Goal: Information Seeking & Learning: Learn about a topic

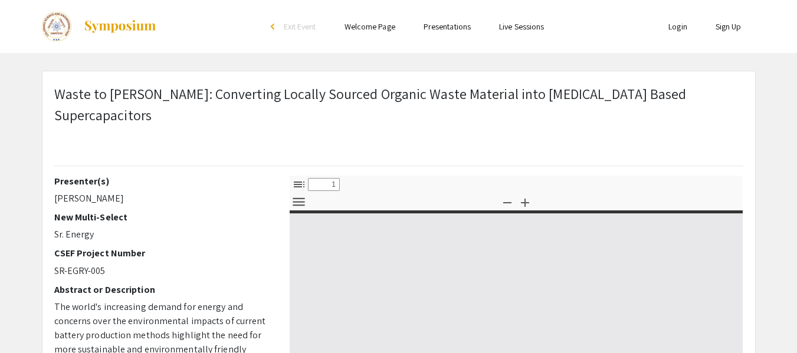
select select "custom"
type input "0"
select select "custom"
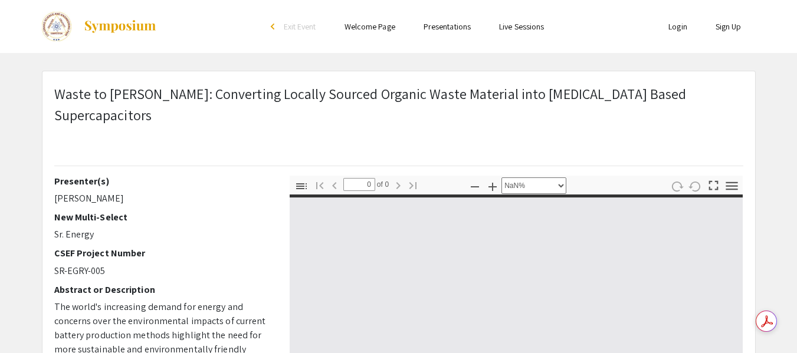
type input "1"
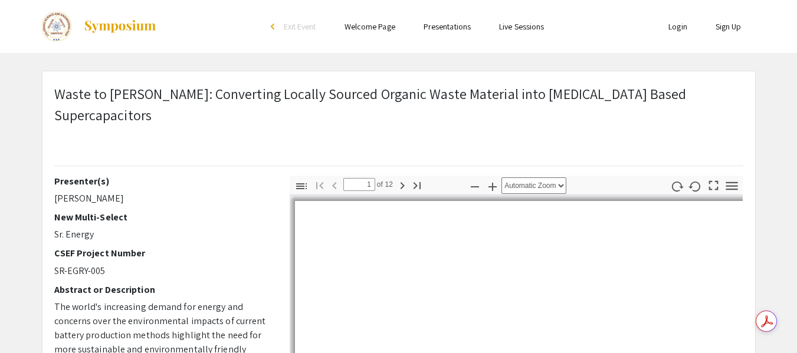
select select "auto"
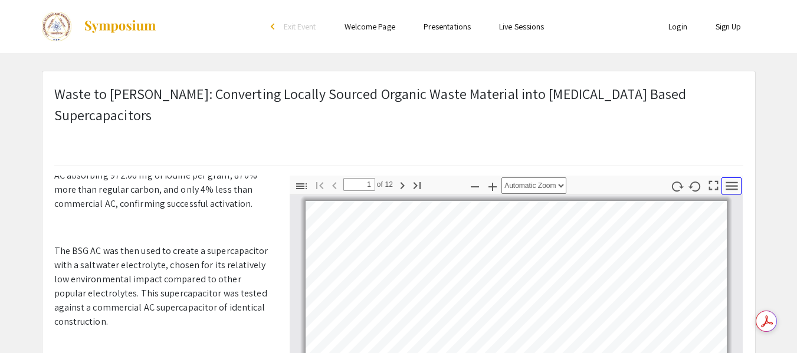
click at [729, 178] on icon "button" at bounding box center [732, 186] width 16 height 16
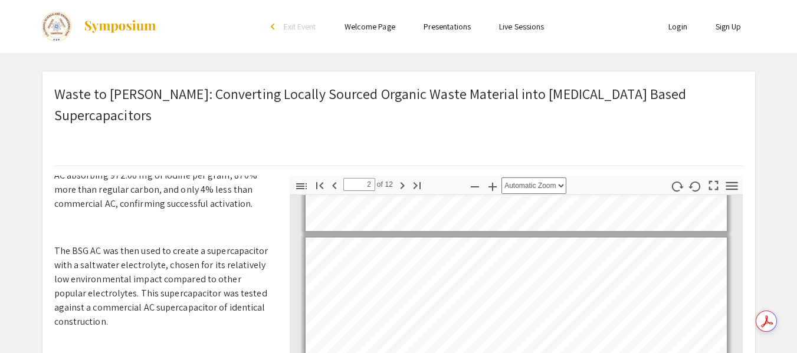
scroll to position [236, 0]
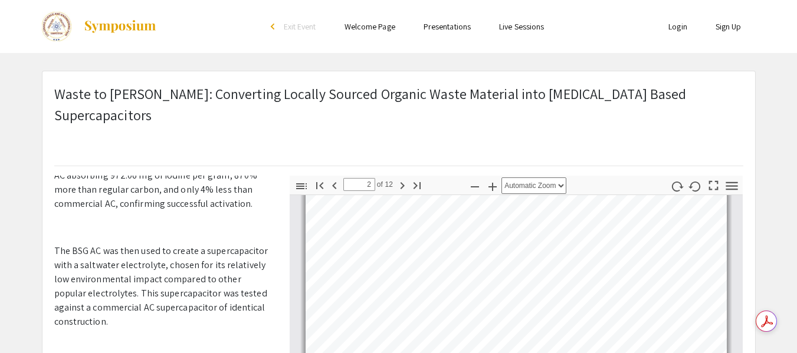
type input "1"
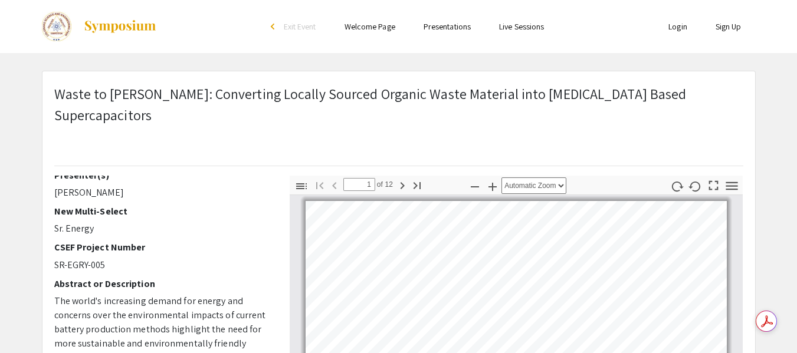
scroll to position [0, 0]
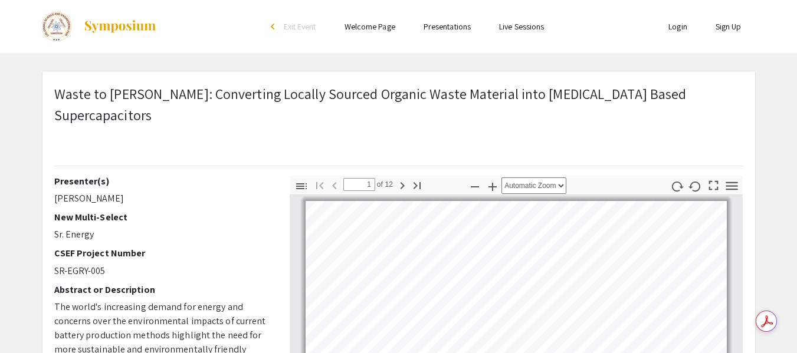
click at [51, 25] on img at bounding box center [57, 27] width 30 height 30
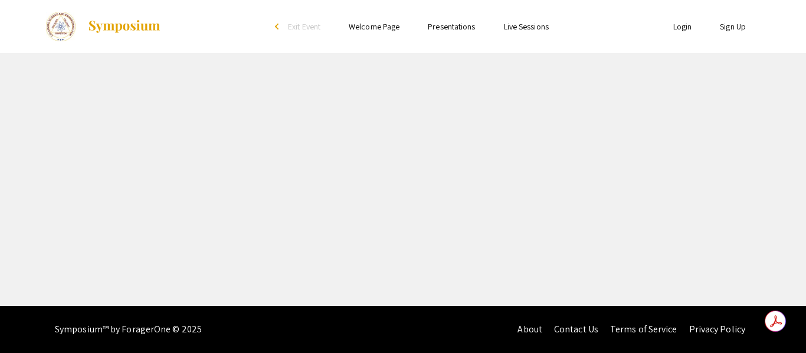
select select "custom"
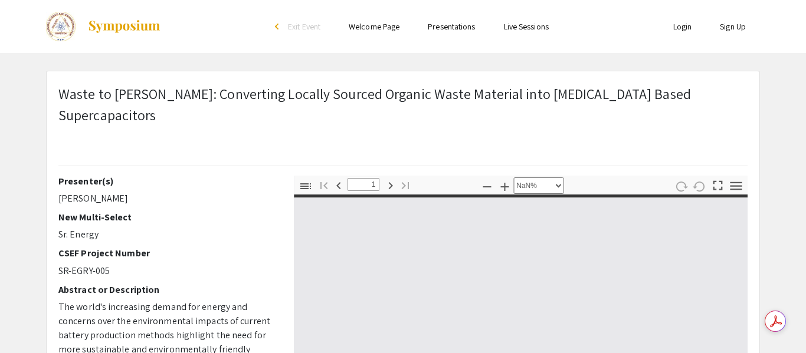
type input "0"
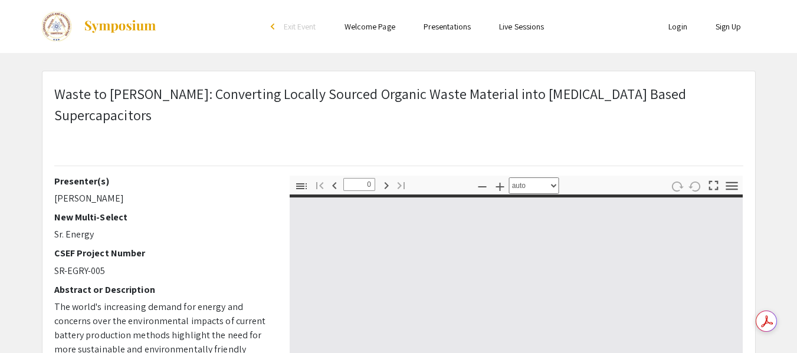
select select "custom"
type input "1"
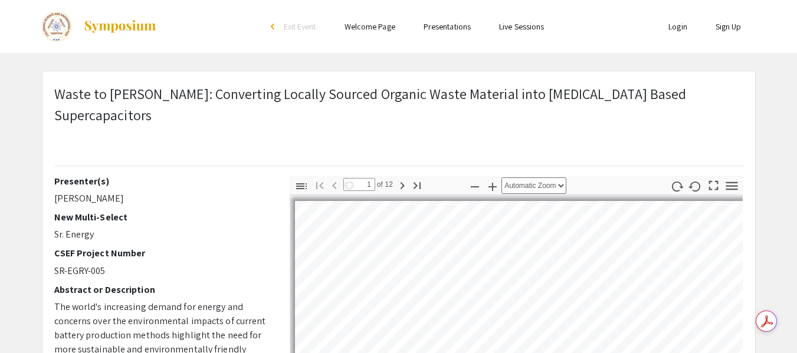
select select "auto"
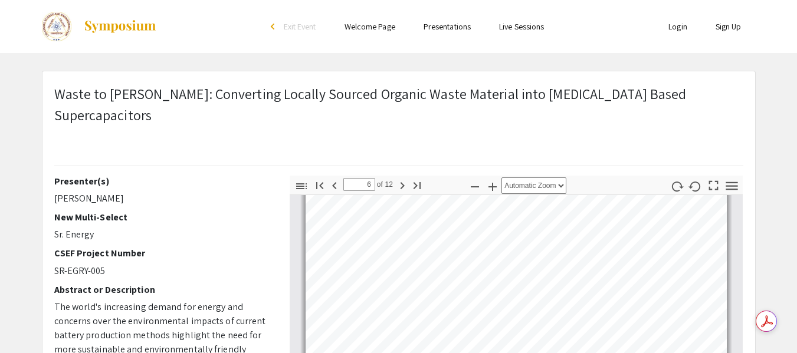
type input "7"
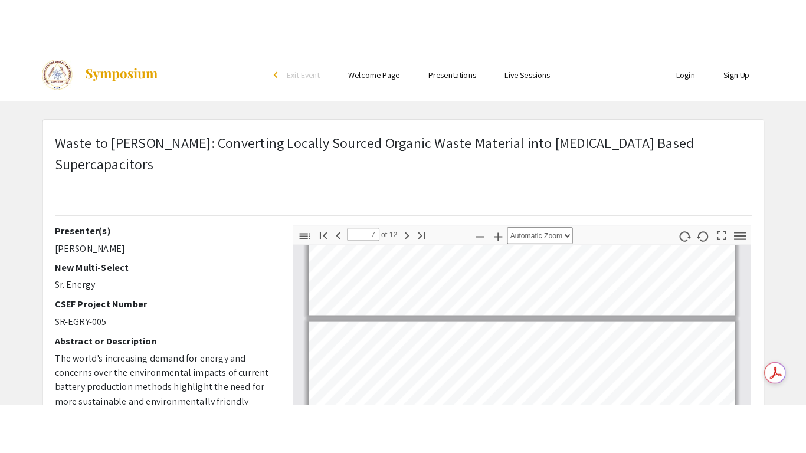
scroll to position [2008, 0]
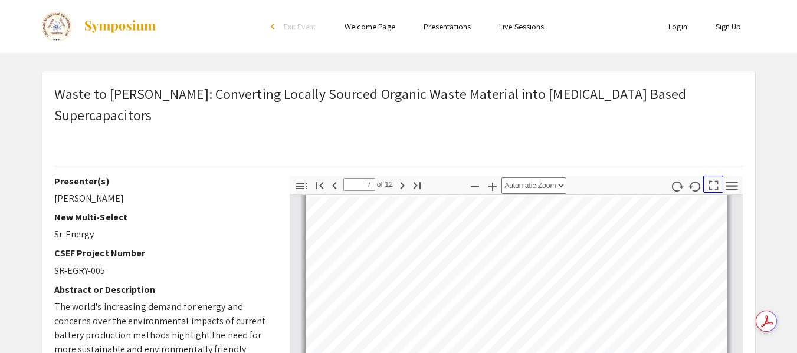
click at [718, 181] on icon "button" at bounding box center [713, 185] width 9 height 9
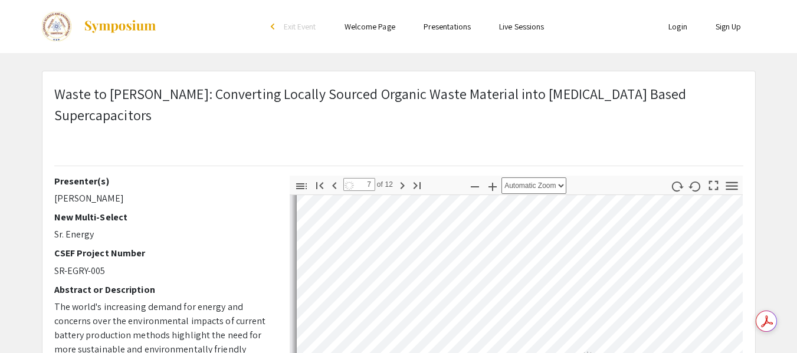
select select "page-fit"
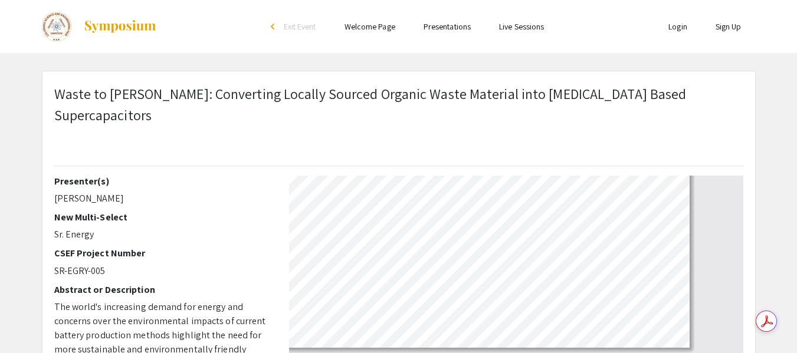
scroll to position [453, 0]
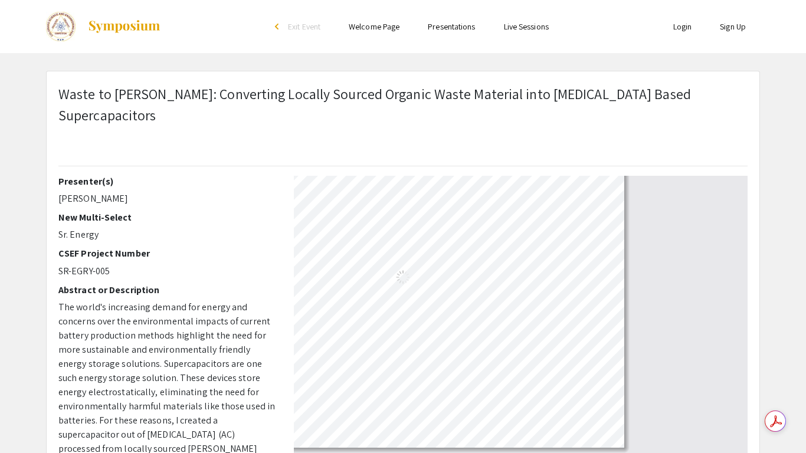
type input "12"
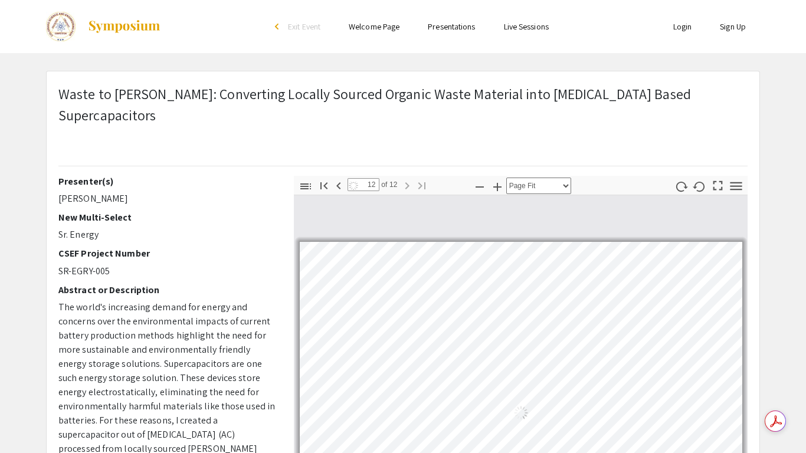
select select "auto"
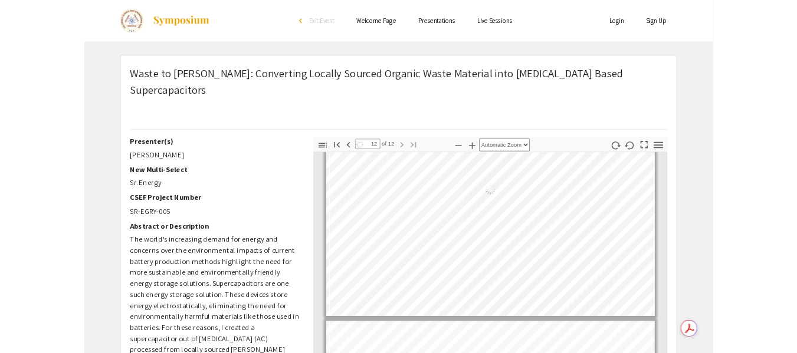
scroll to position [3590, 0]
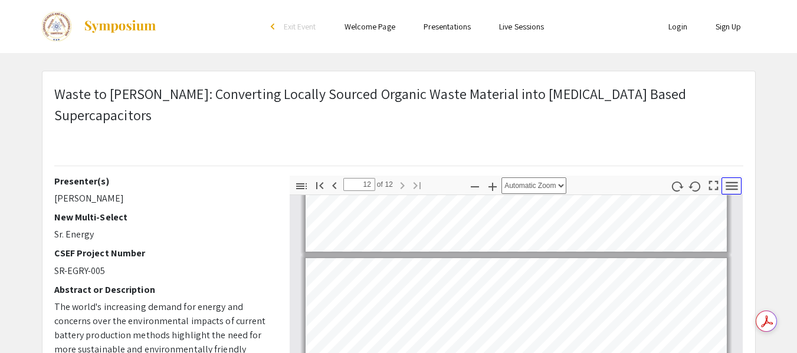
click at [729, 182] on icon "button" at bounding box center [732, 186] width 12 height 8
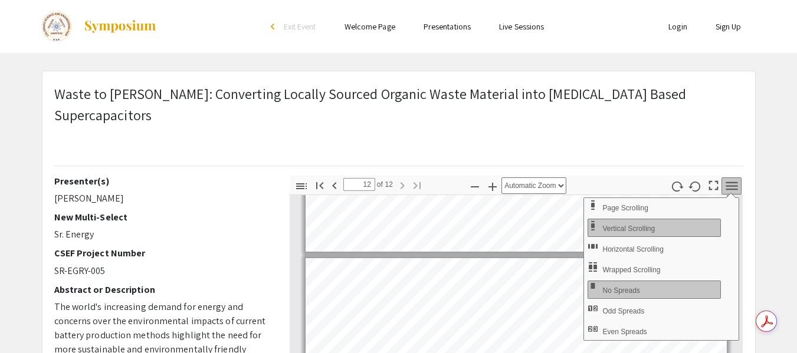
click at [609, 144] on div "Waste to [PERSON_NAME]: Converting Locally Sourced Organic Waste Material into …" at bounding box center [398, 124] width 689 height 83
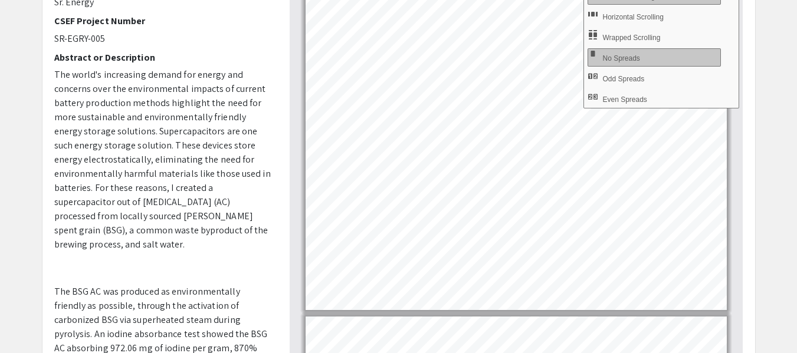
scroll to position [649, 0]
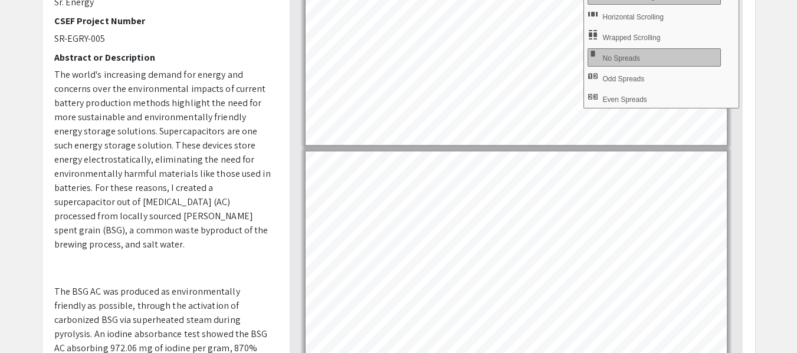
type input "2"
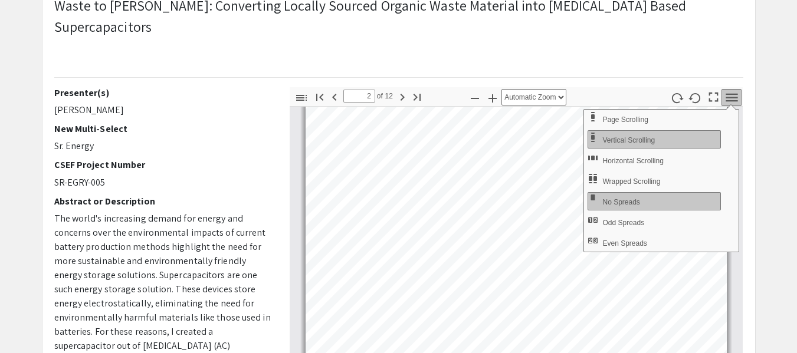
scroll to position [0, 0]
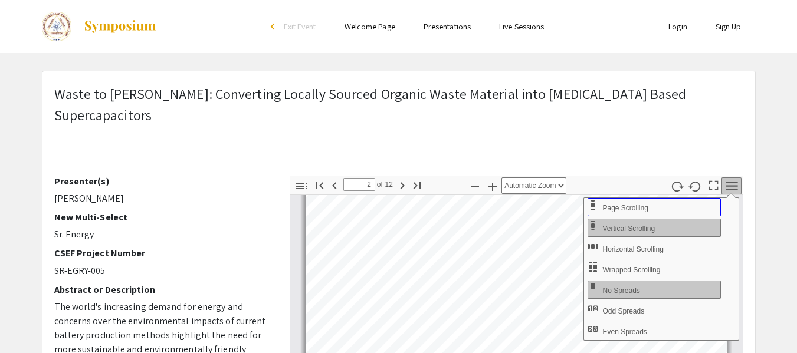
click at [639, 204] on span "Page Scrolling" at bounding box center [626, 208] width 48 height 8
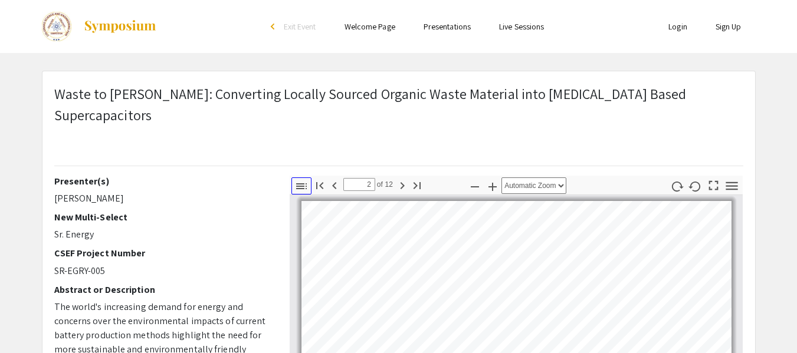
click at [298, 183] on icon "button" at bounding box center [301, 186] width 11 height 6
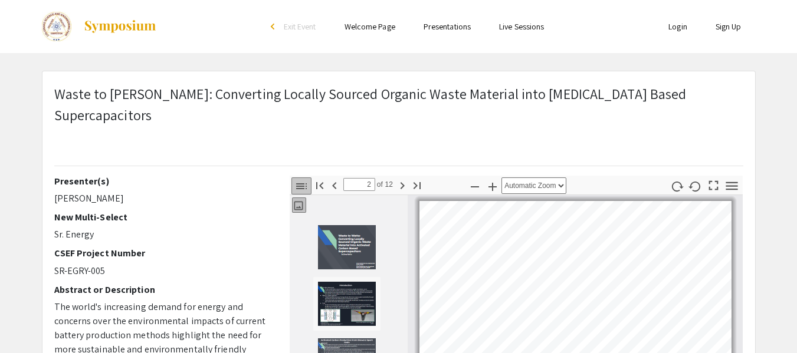
click at [302, 202] on icon "button" at bounding box center [298, 206] width 9 height 9
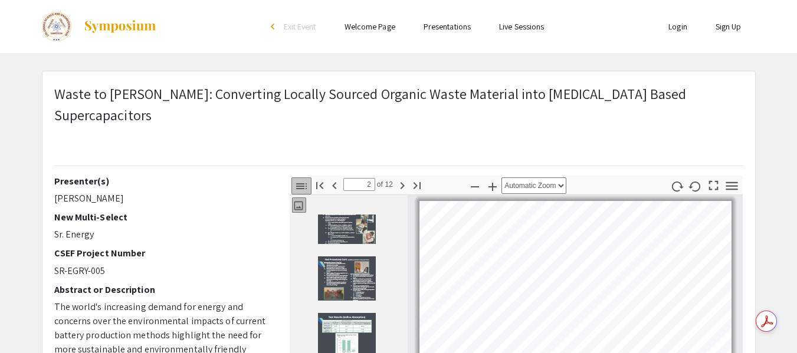
scroll to position [317, 0]
click at [550, 178] on select "Automatic Zoom Actual Size Page Fit Page Width 50% 100% 125% 150% 200% 300% 400…" at bounding box center [534, 186] width 65 height 17
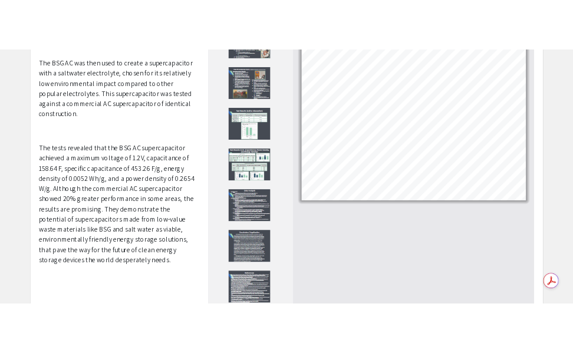
scroll to position [0, 0]
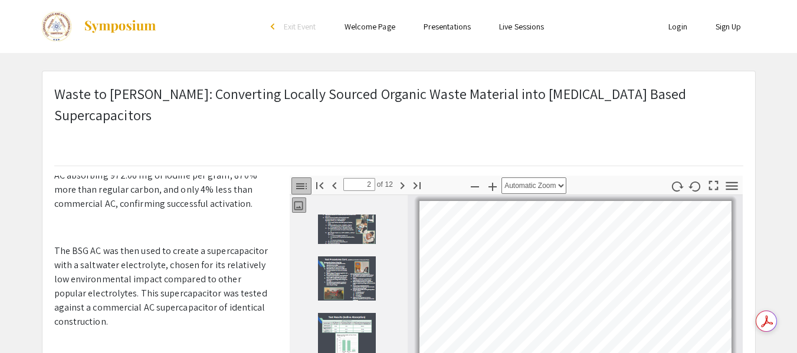
drag, startPoint x: 771, startPoint y: 0, endPoint x: 349, endPoint y: 34, distance: 423.2
click at [349, 34] on ul "Skip navigation arrow_back_ios Exit Event Welcome Page Presentations Live Sessi…" at bounding box center [398, 26] width 235 height 53
drag, startPoint x: 689, startPoint y: 1, endPoint x: 769, endPoint y: 96, distance: 124.8
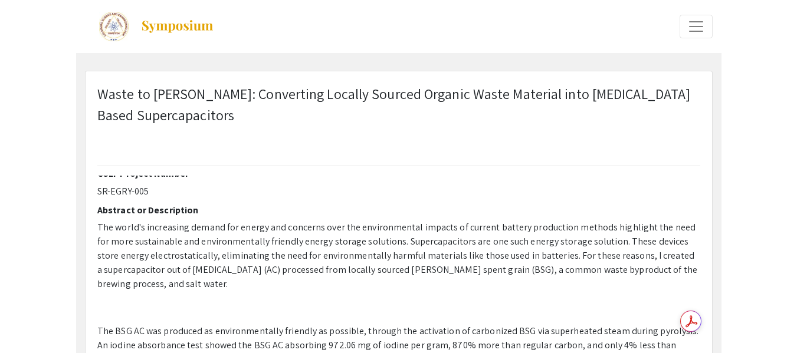
scroll to position [94, 0]
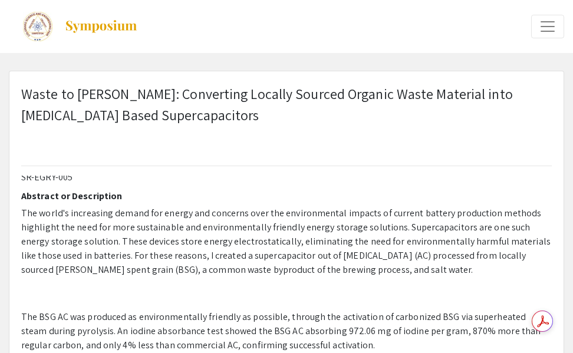
click at [444, 145] on p at bounding box center [286, 145] width 531 height 21
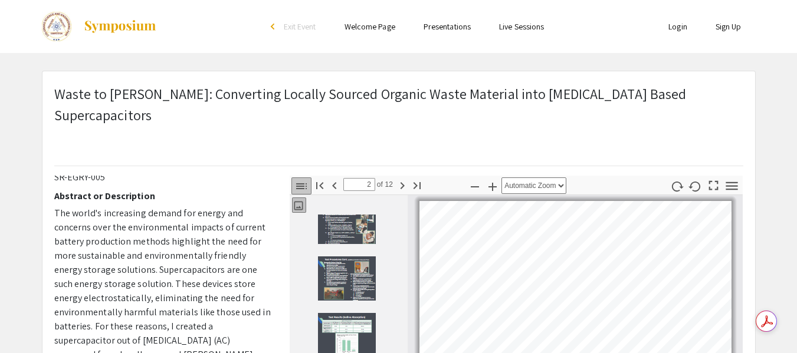
scroll to position [405, 0]
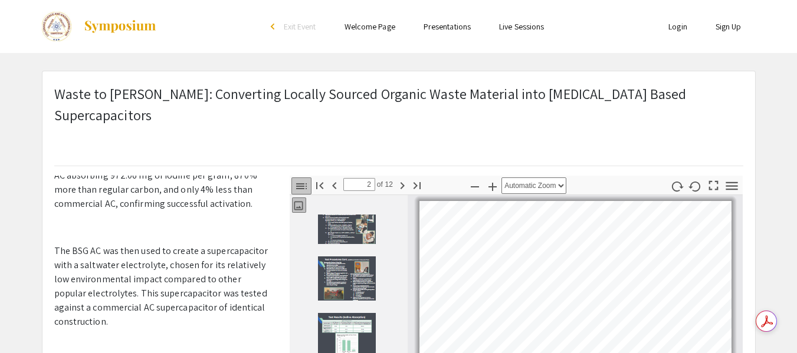
drag, startPoint x: 725, startPoint y: 0, endPoint x: 539, endPoint y: 37, distance: 190.1
click at [539, 37] on ul "Login Sign Up" at bounding box center [637, 26] width 235 height 53
drag, startPoint x: 758, startPoint y: 1, endPoint x: 424, endPoint y: 133, distance: 359.1
click at [424, 135] on p at bounding box center [398, 145] width 689 height 21
click at [441, 30] on link "Presentations" at bounding box center [447, 26] width 47 height 11
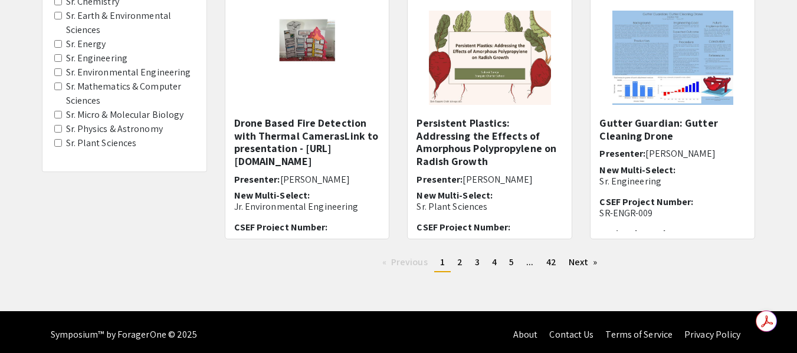
scroll to position [429, 0]
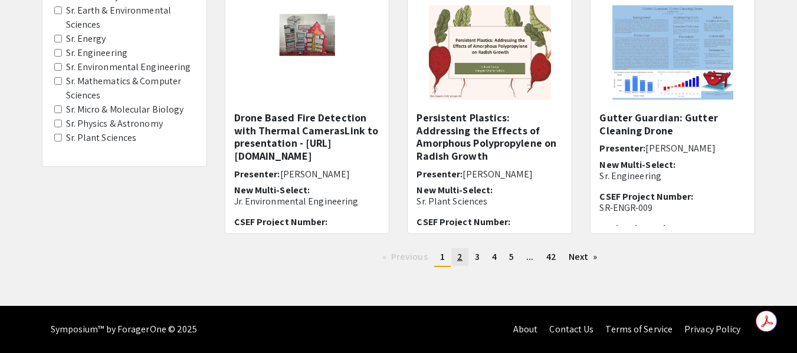
click at [459, 256] on span "2" at bounding box center [459, 257] width 5 height 12
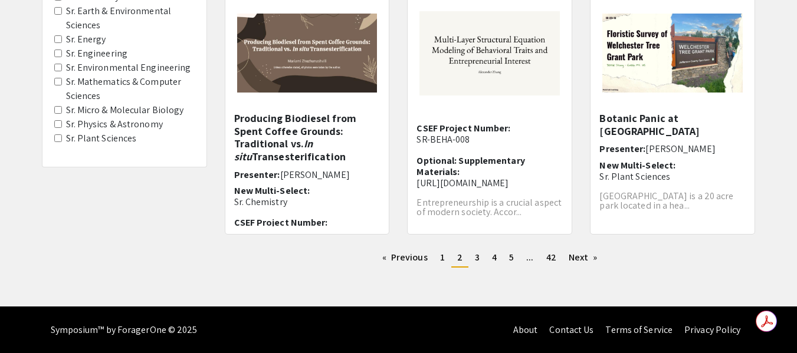
scroll to position [429, 0]
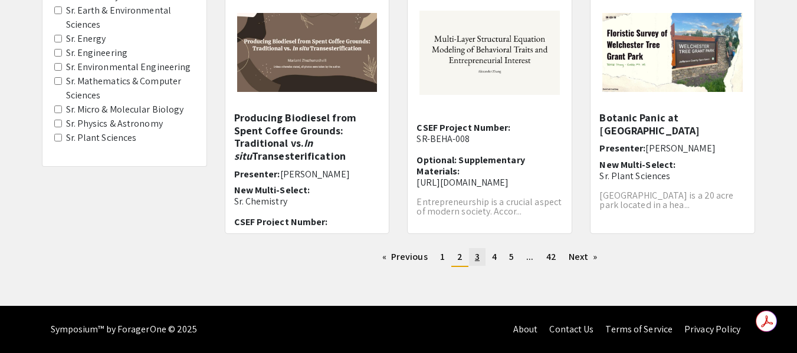
click at [482, 257] on link "page 3" at bounding box center [477, 257] width 17 height 18
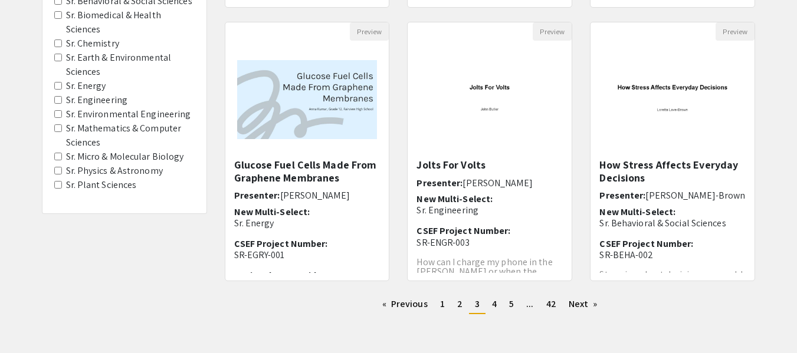
scroll to position [429, 0]
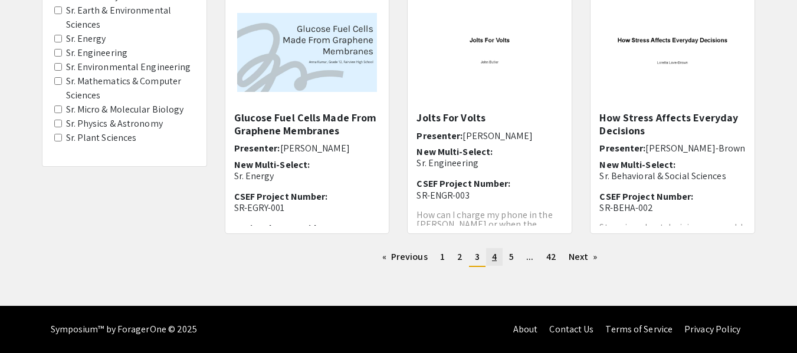
click at [499, 259] on link "page 4" at bounding box center [494, 257] width 17 height 18
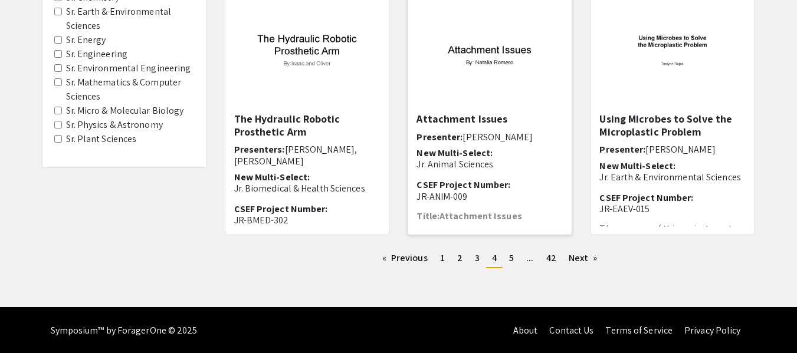
scroll to position [429, 0]
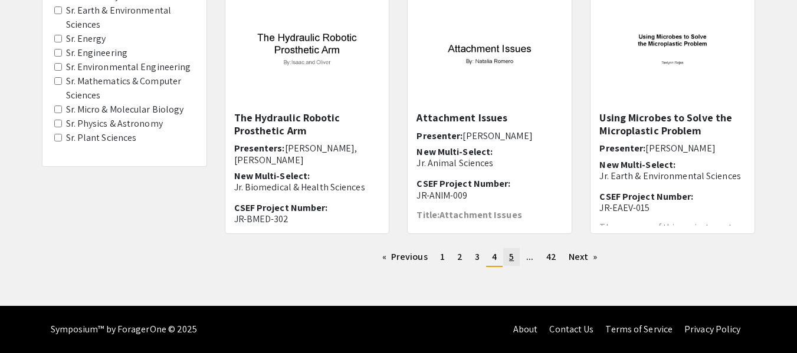
click at [509, 257] on span "5" at bounding box center [511, 257] width 5 height 12
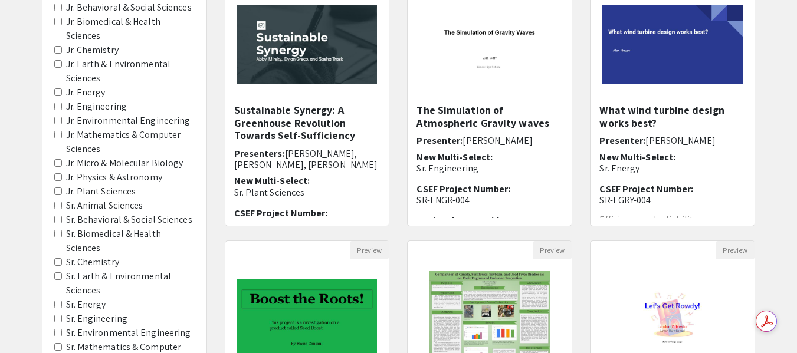
scroll to position [177, 0]
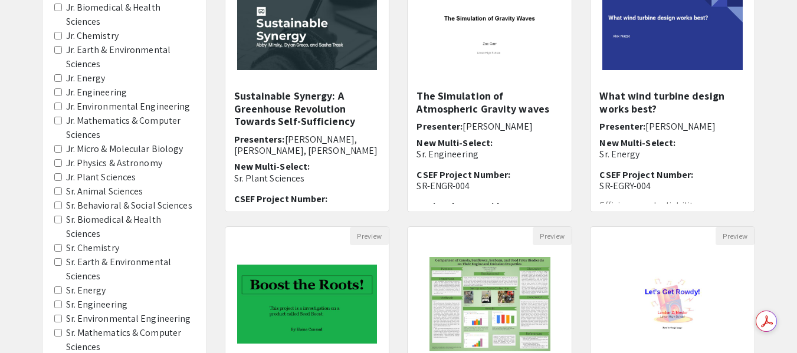
click at [106, 254] on label "Sr. Chemistry" at bounding box center [92, 248] width 53 height 14
click at [62, 252] on Chemistry "Sr. Chemistry" at bounding box center [58, 248] width 8 height 8
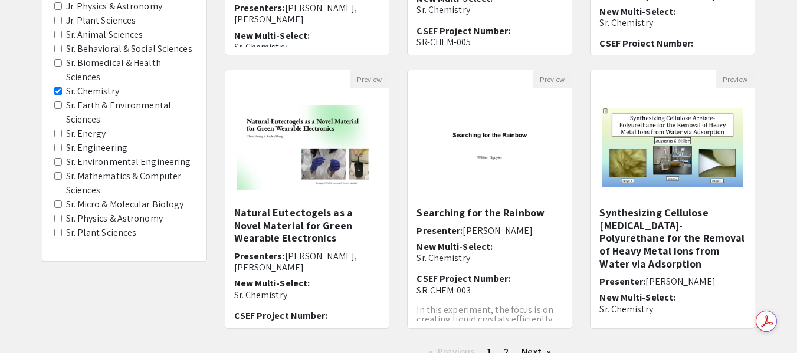
scroll to position [354, 0]
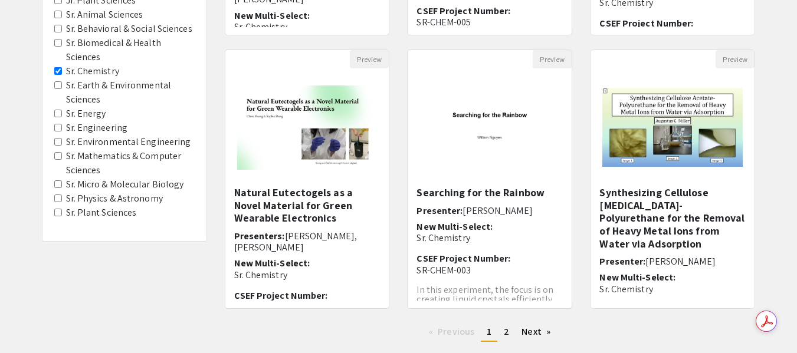
click at [143, 138] on label "Sr. Environmental Engineering" at bounding box center [128, 142] width 125 height 14
click at [62, 138] on Engineering "Sr. Environmental Engineering" at bounding box center [58, 142] width 8 height 8
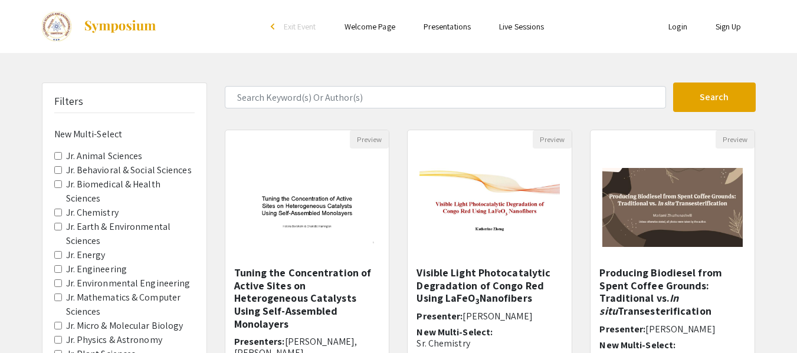
click at [113, 180] on label "Jr. Biomedical & Health Sciences" at bounding box center [130, 192] width 129 height 28
click at [62, 181] on Sciences "Jr. Biomedical & Health Sciences" at bounding box center [58, 185] width 8 height 8
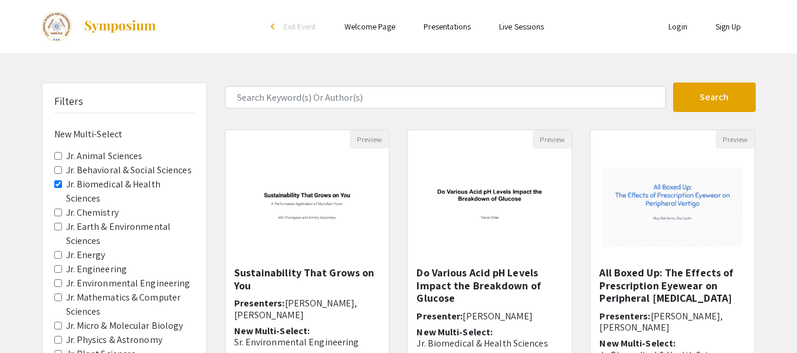
click at [97, 281] on label "Jr. Environmental Engineering" at bounding box center [128, 284] width 124 height 14
click at [62, 281] on Engineering "Jr. Environmental Engineering" at bounding box center [58, 284] width 8 height 8
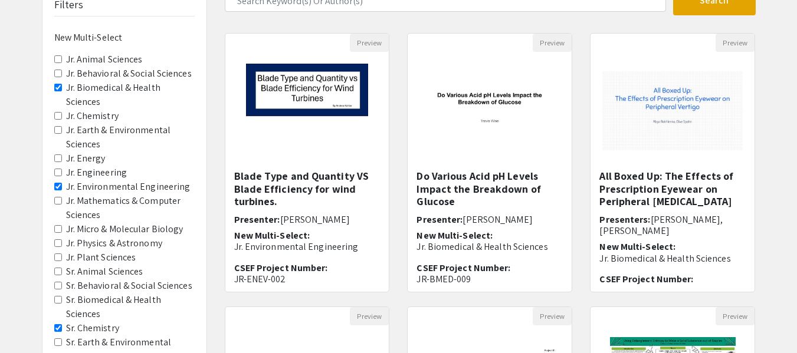
scroll to position [118, 0]
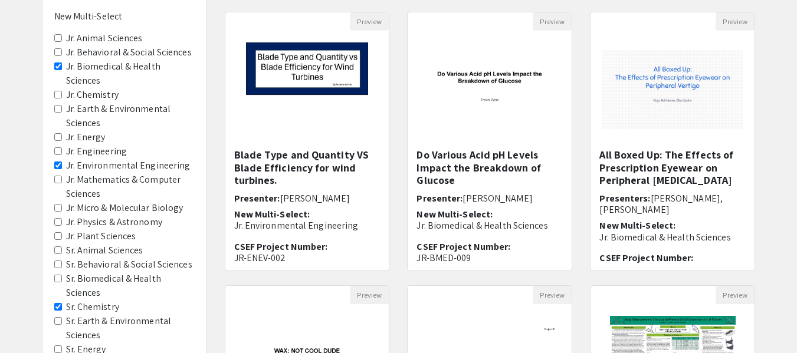
click at [106, 268] on label "Sr. Behavioral & Social Sciences" at bounding box center [129, 265] width 126 height 14
click at [62, 268] on Sciences "Sr. Behavioral & Social Sciences" at bounding box center [58, 265] width 8 height 8
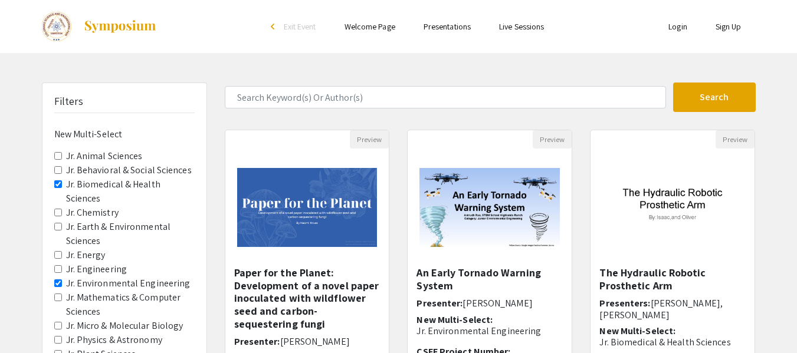
click at [123, 225] on label "Jr. Earth & Environmental Sciences" at bounding box center [130, 234] width 129 height 28
click at [62, 225] on Sciences "Jr. Earth & Environmental Sciences" at bounding box center [58, 227] width 8 height 8
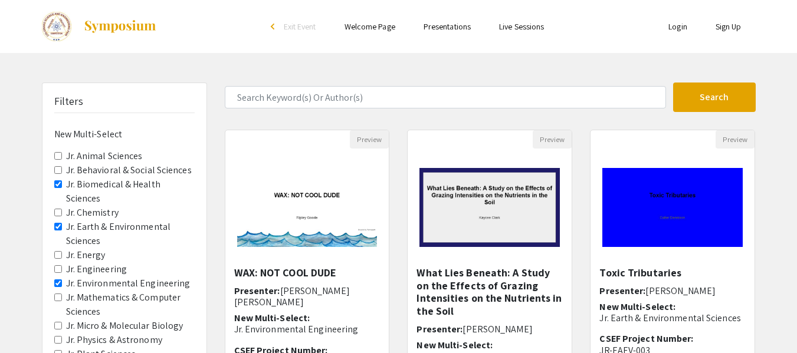
click at [517, 23] on link "Live Sessions" at bounding box center [521, 26] width 45 height 11
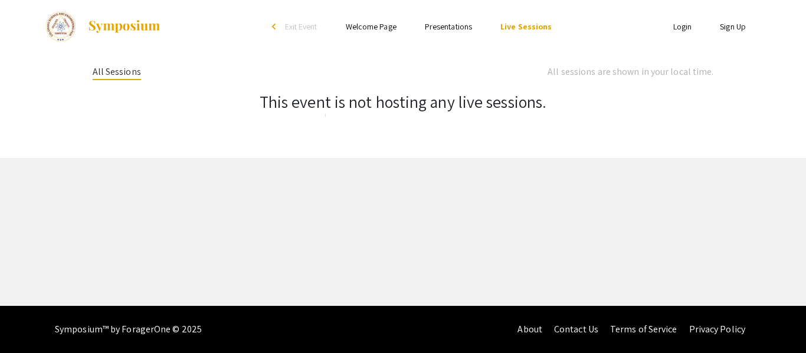
click at [451, 23] on link "Presentations" at bounding box center [448, 26] width 47 height 11
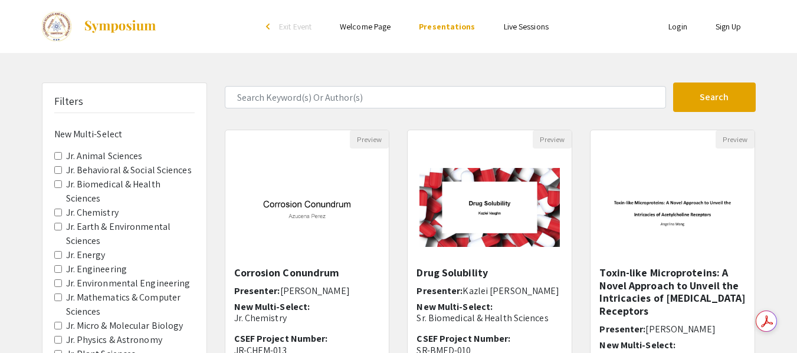
click at [379, 30] on link "Welcome Page" at bounding box center [365, 26] width 51 height 11
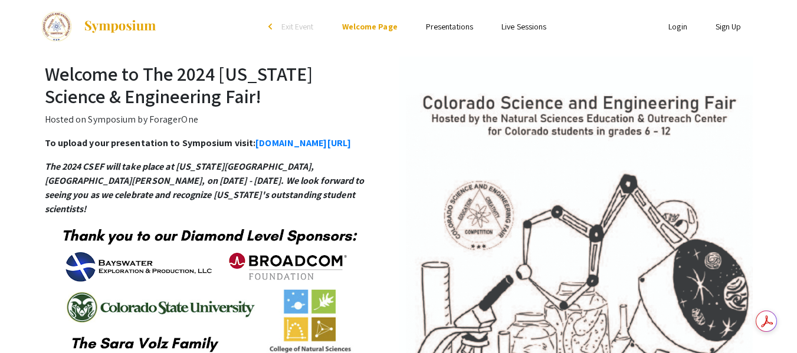
click at [445, 28] on link "Presentations" at bounding box center [449, 26] width 47 height 11
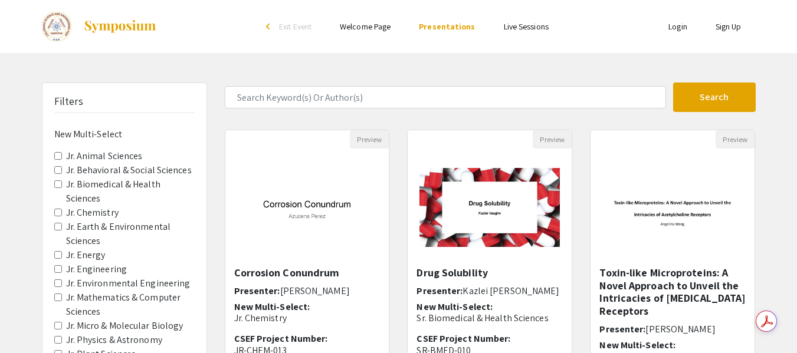
click at [373, 26] on link "Welcome Page" at bounding box center [365, 26] width 51 height 11
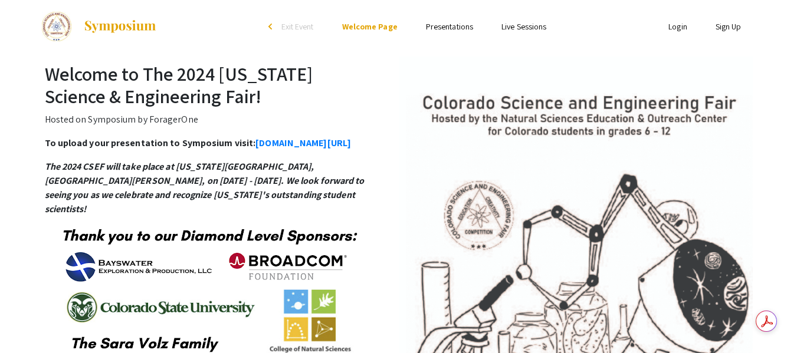
click at [55, 31] on img at bounding box center [57, 27] width 30 height 30
click at [449, 22] on link "Presentations" at bounding box center [449, 26] width 47 height 11
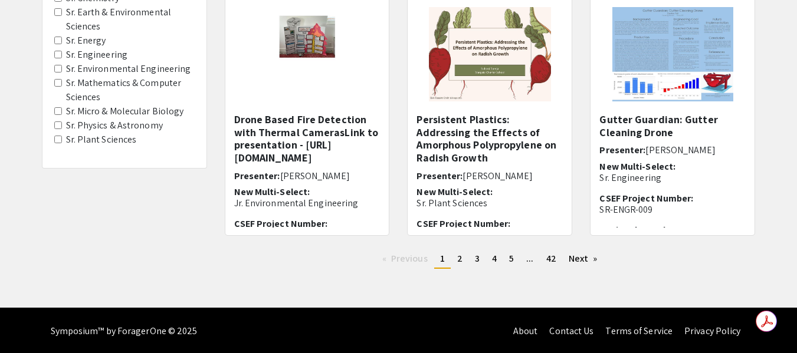
scroll to position [429, 0]
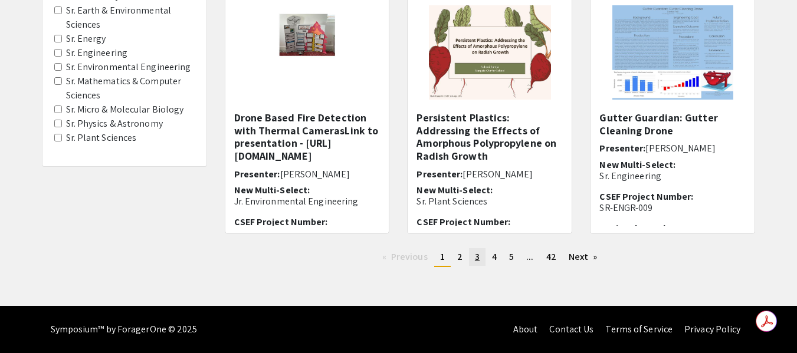
click at [480, 260] on link "page 3" at bounding box center [477, 257] width 17 height 18
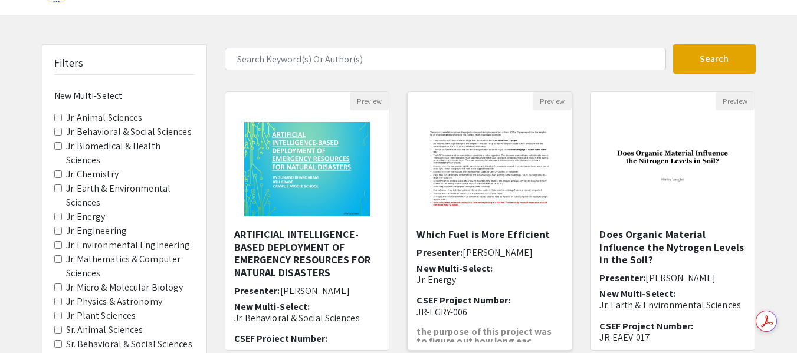
scroll to position [59, 0]
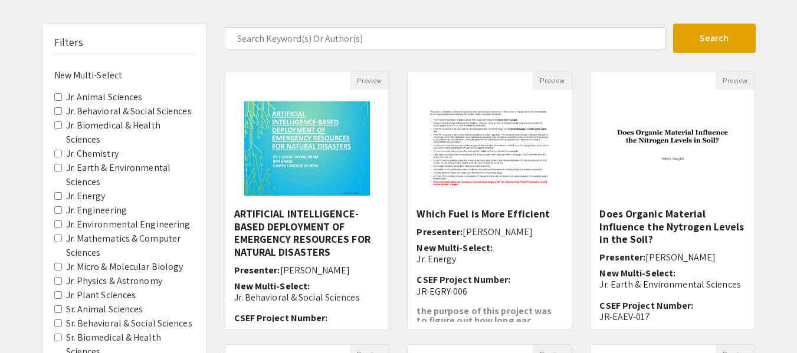
click at [164, 225] on label "Jr. Environmental Engineering" at bounding box center [128, 225] width 124 height 14
click at [62, 225] on Engineering "Jr. Environmental Engineering" at bounding box center [58, 225] width 8 height 8
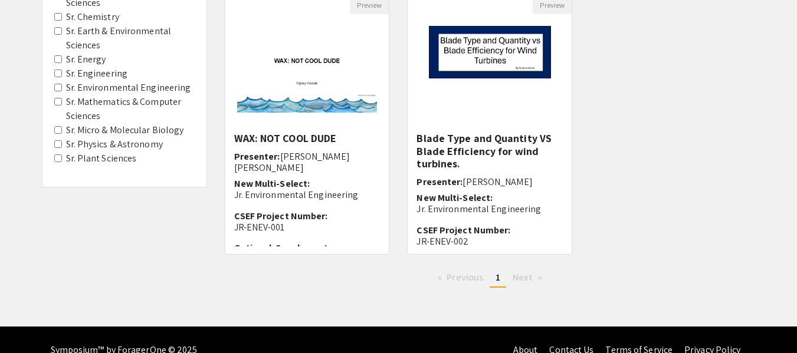
scroll to position [429, 0]
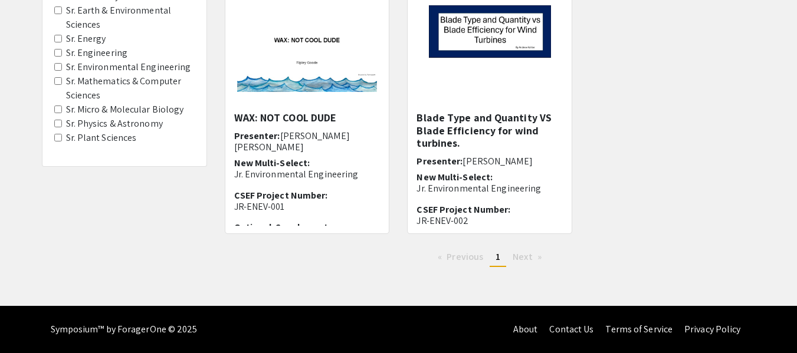
click at [109, 140] on label "Sr. Plant Sciences" at bounding box center [101, 138] width 71 height 14
click at [62, 140] on Sciences "Sr. Plant Sciences" at bounding box center [58, 138] width 8 height 8
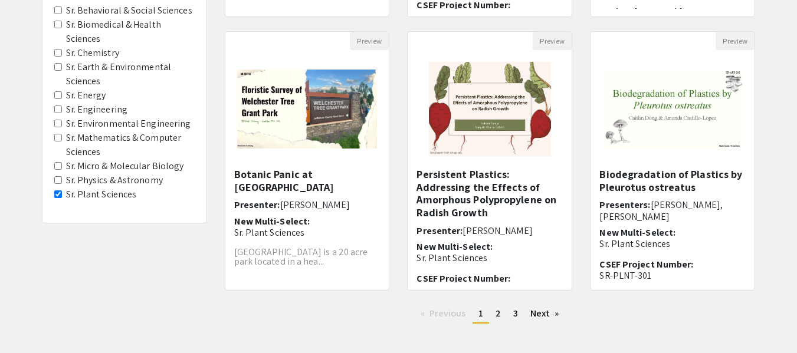
scroll to position [354, 0]
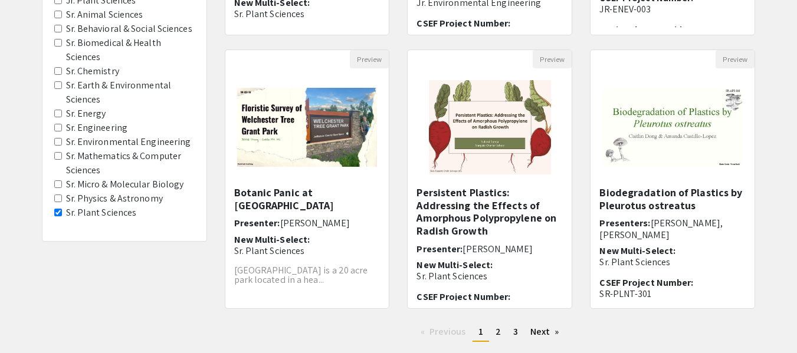
click at [92, 114] on label "Sr. Energy" at bounding box center [86, 114] width 40 height 14
click at [62, 114] on Energy "Sr. Energy" at bounding box center [58, 114] width 8 height 8
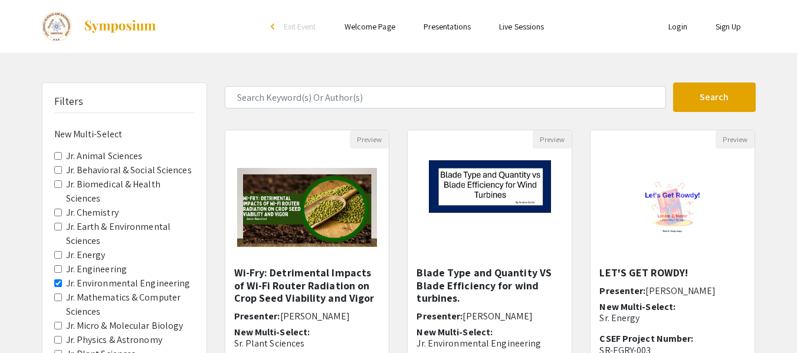
click at [120, 162] on label "Jr. Animal Sciences" at bounding box center [104, 156] width 77 height 14
click at [62, 160] on Sciences "Jr. Animal Sciences" at bounding box center [58, 156] width 8 height 8
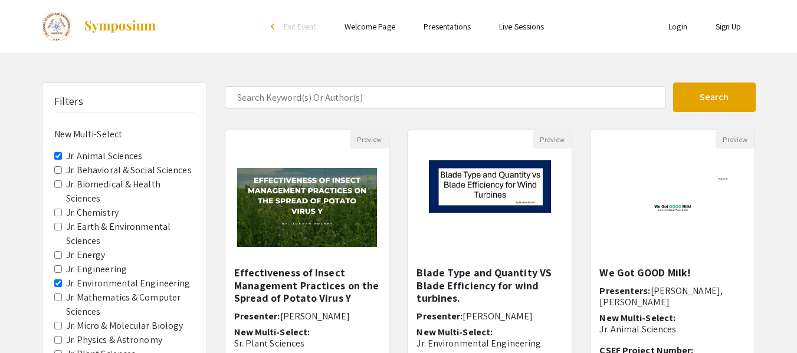
click at [113, 178] on label "Jr. Biomedical & Health Sciences" at bounding box center [130, 192] width 129 height 28
click at [62, 181] on Sciences "Jr. Biomedical & Health Sciences" at bounding box center [58, 185] width 8 height 8
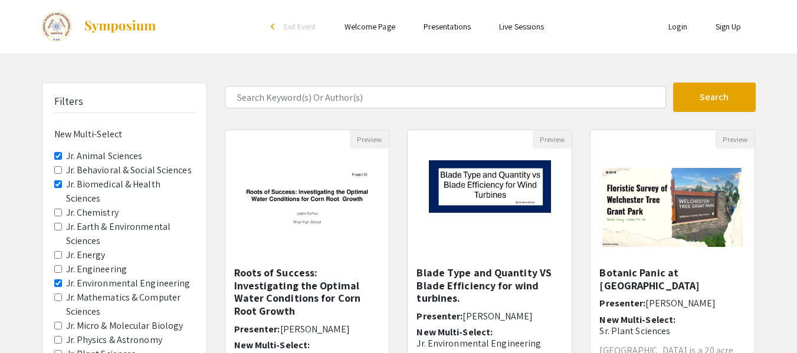
click at [111, 184] on label "Jr. Biomedical & Health Sciences" at bounding box center [130, 192] width 129 height 28
click at [62, 184] on Sciences "Jr. Biomedical & Health Sciences" at bounding box center [58, 185] width 8 height 8
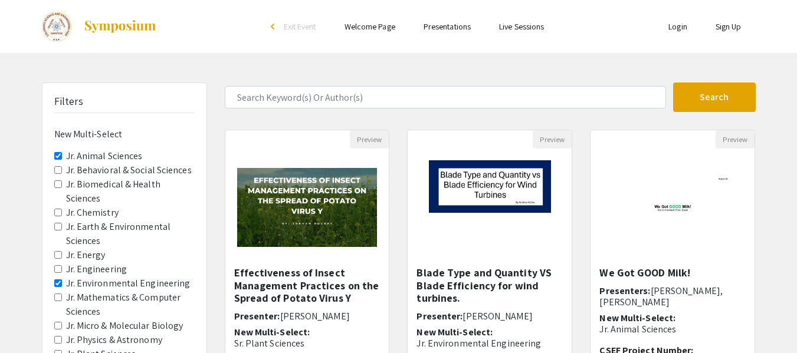
click at [109, 203] on label "Jr. Biomedical & Health Sciences" at bounding box center [130, 192] width 129 height 28
click at [62, 188] on Sciences "Jr. Biomedical & Health Sciences" at bounding box center [58, 185] width 8 height 8
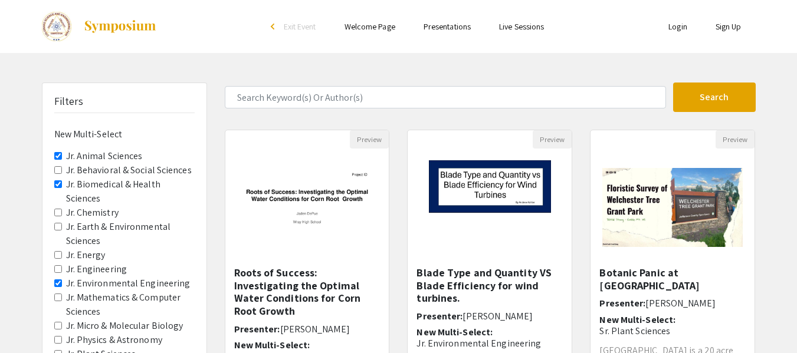
click at [110, 185] on label "Jr. Biomedical & Health Sciences" at bounding box center [130, 192] width 129 height 28
click at [62, 185] on Sciences "Jr. Biomedical & Health Sciences" at bounding box center [58, 185] width 8 height 8
